Goal: Find specific page/section: Find specific page/section

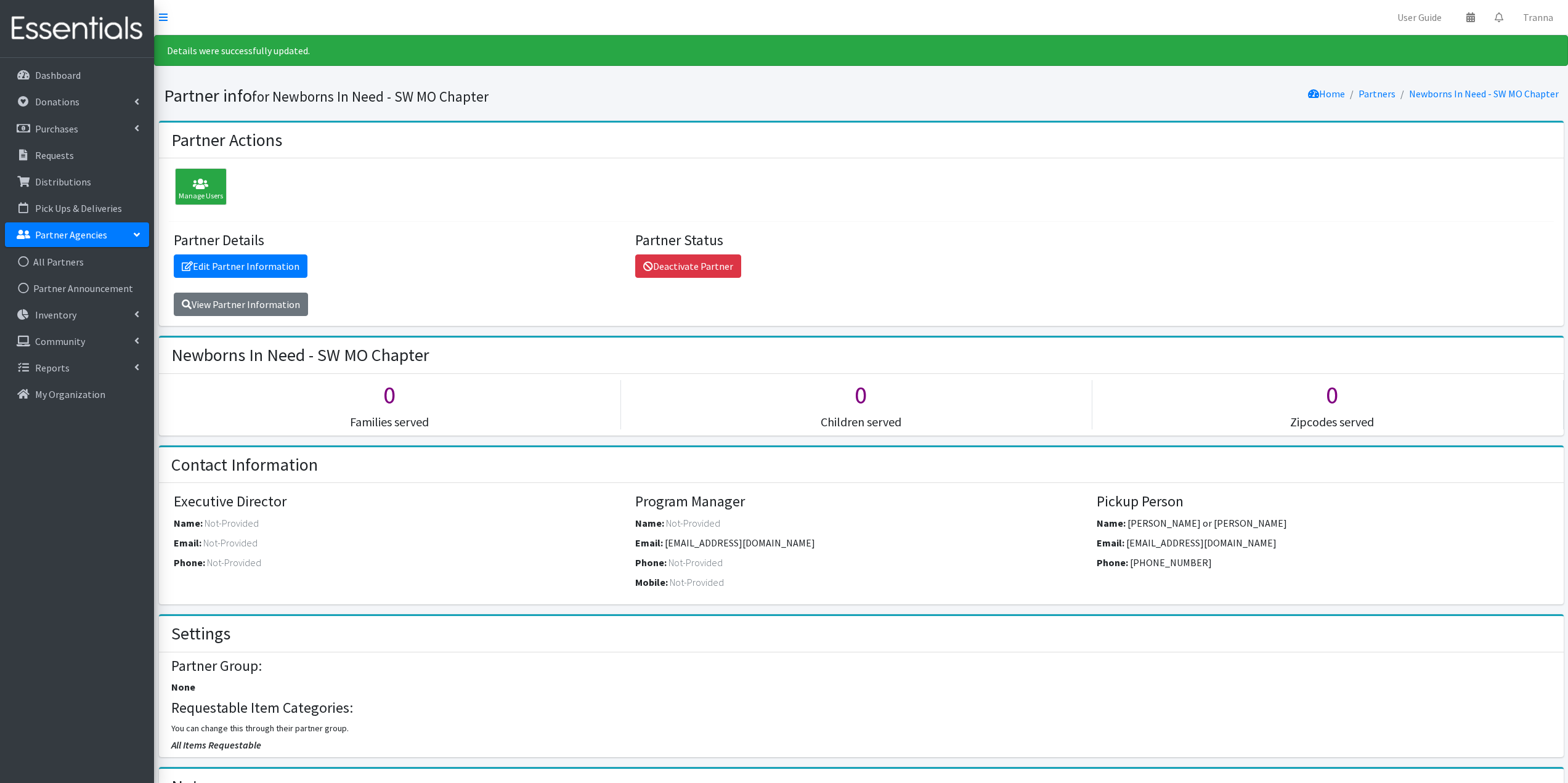
scroll to position [311, 0]
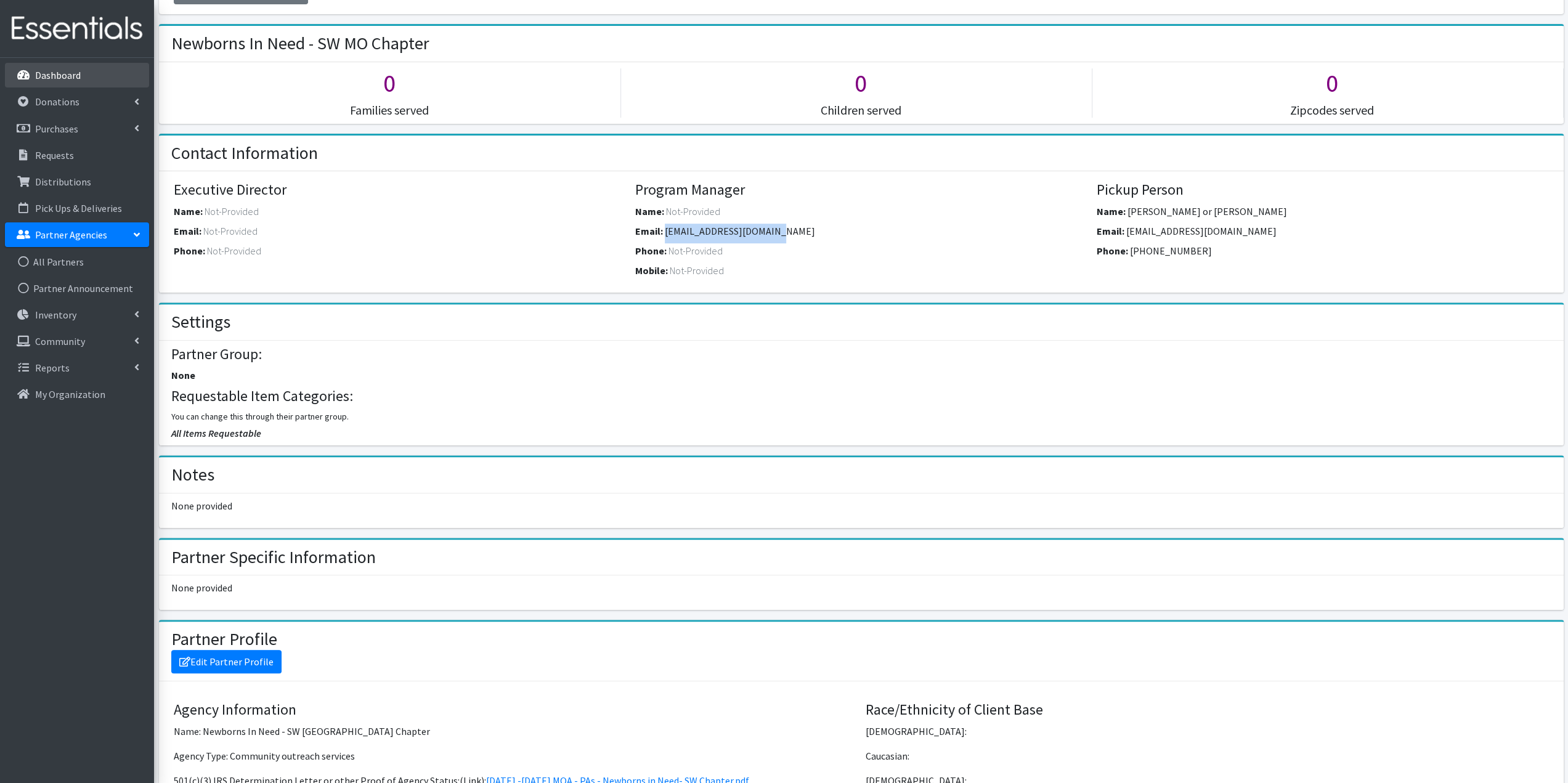
click at [55, 72] on p "Dashboard" at bounding box center [57, 75] width 45 height 12
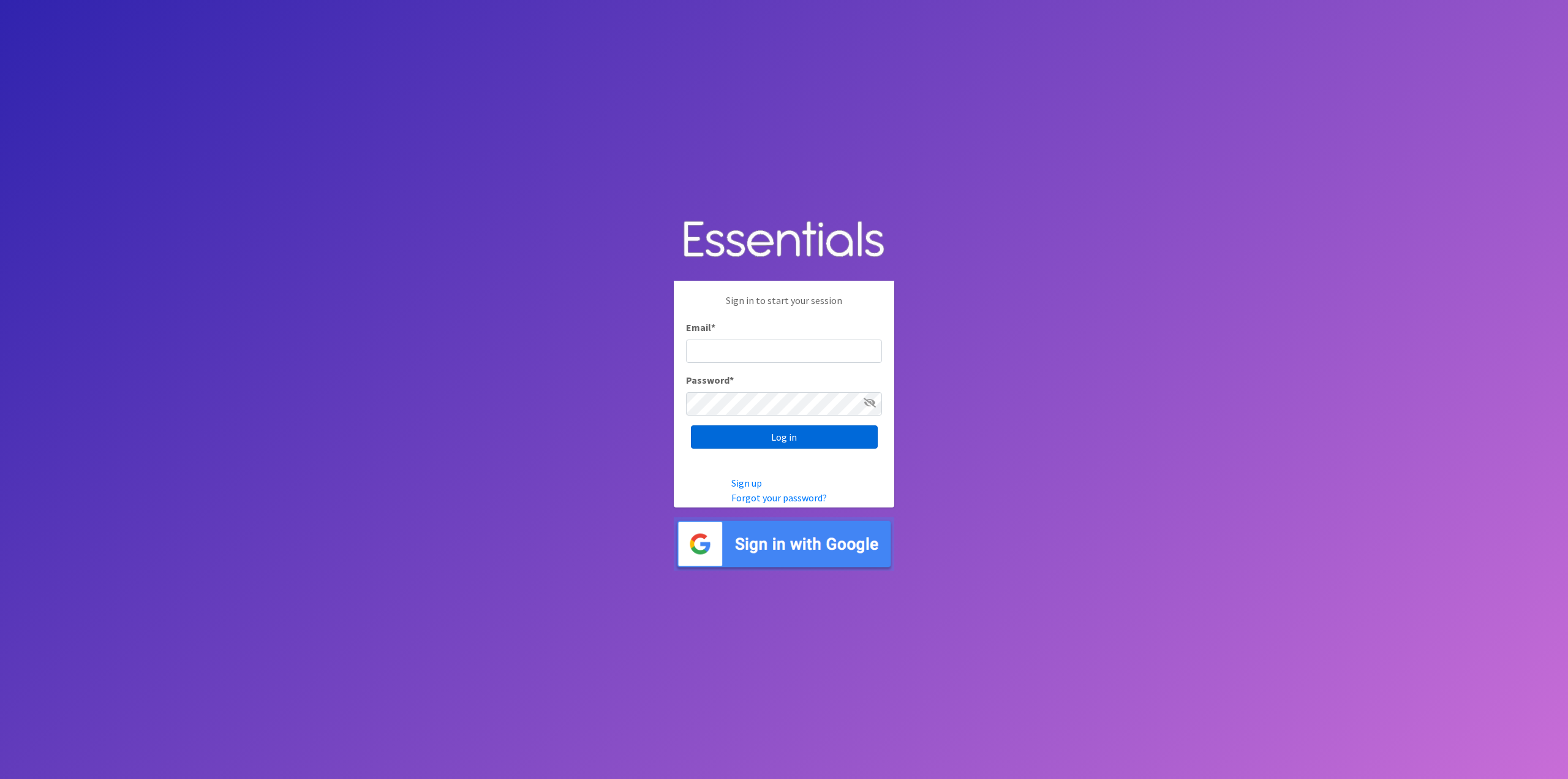
type input "tshaughnessy@ccozarks.org"
click at [795, 431] on input "Log in" at bounding box center [784, 437] width 187 height 24
